Goal: Information Seeking & Learning: Understand process/instructions

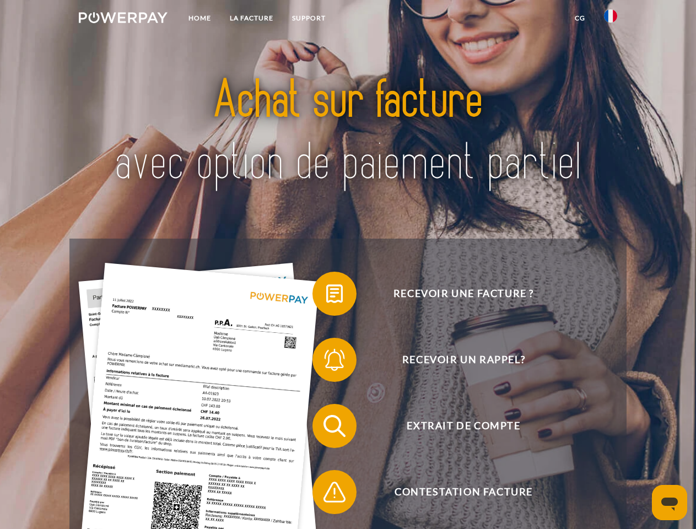
click at [123, 19] on img at bounding box center [123, 17] width 89 height 11
click at [611, 19] on img at bounding box center [610, 15] width 13 height 13
click at [580, 18] on link "CG" at bounding box center [580, 18] width 29 height 20
click at [326, 296] on span at bounding box center [318, 293] width 55 height 55
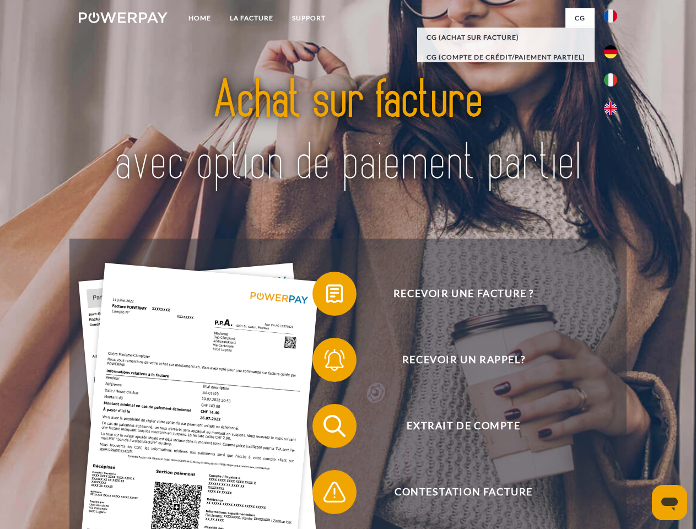
click at [326, 362] on span at bounding box center [318, 359] width 55 height 55
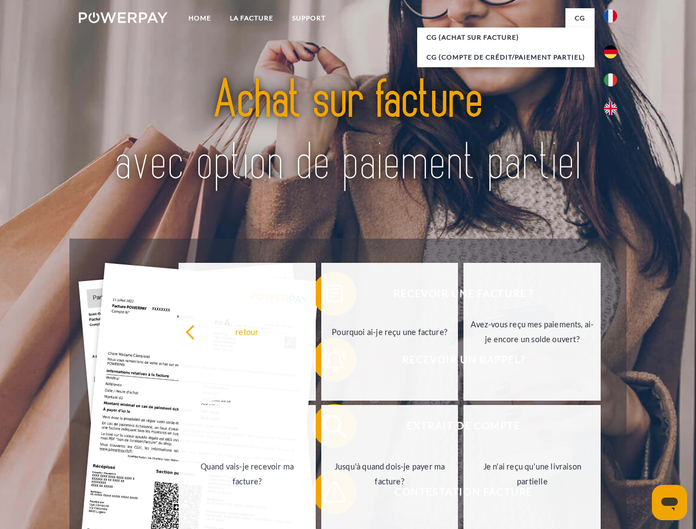
click at [326, 428] on link "Jusqu'à quand dois-je payer ma facture?" at bounding box center [389, 474] width 137 height 138
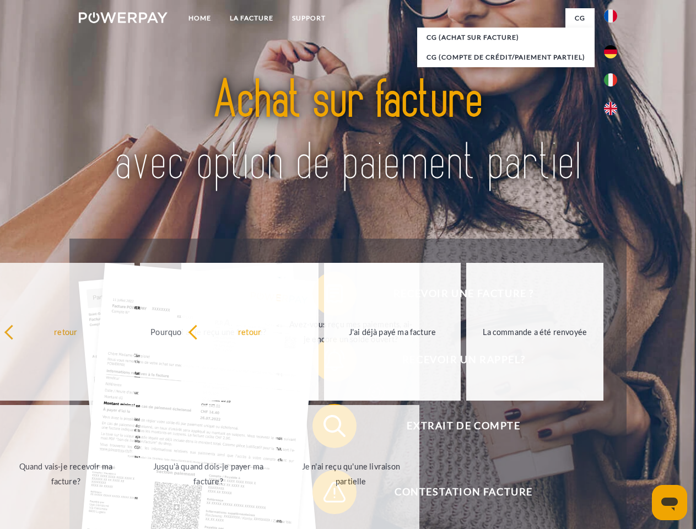
click at [326, 495] on span at bounding box center [318, 492] width 55 height 55
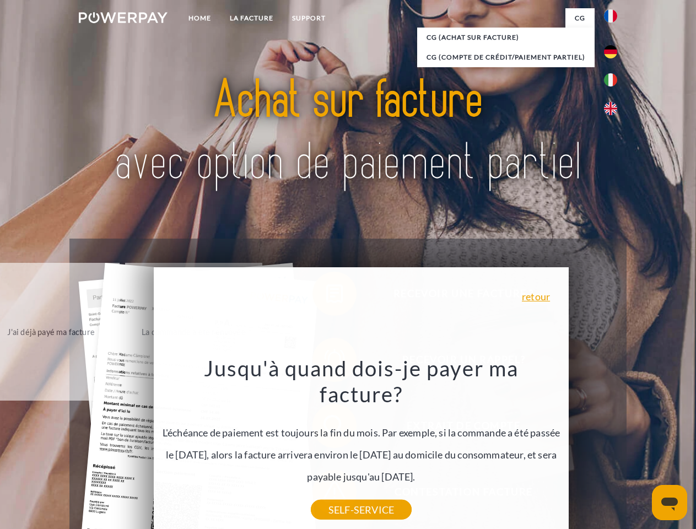
click at [670, 503] on icon "Ouvrir la fenêtre de messagerie" at bounding box center [670, 504] width 17 height 13
